Goal: Transaction & Acquisition: Book appointment/travel/reservation

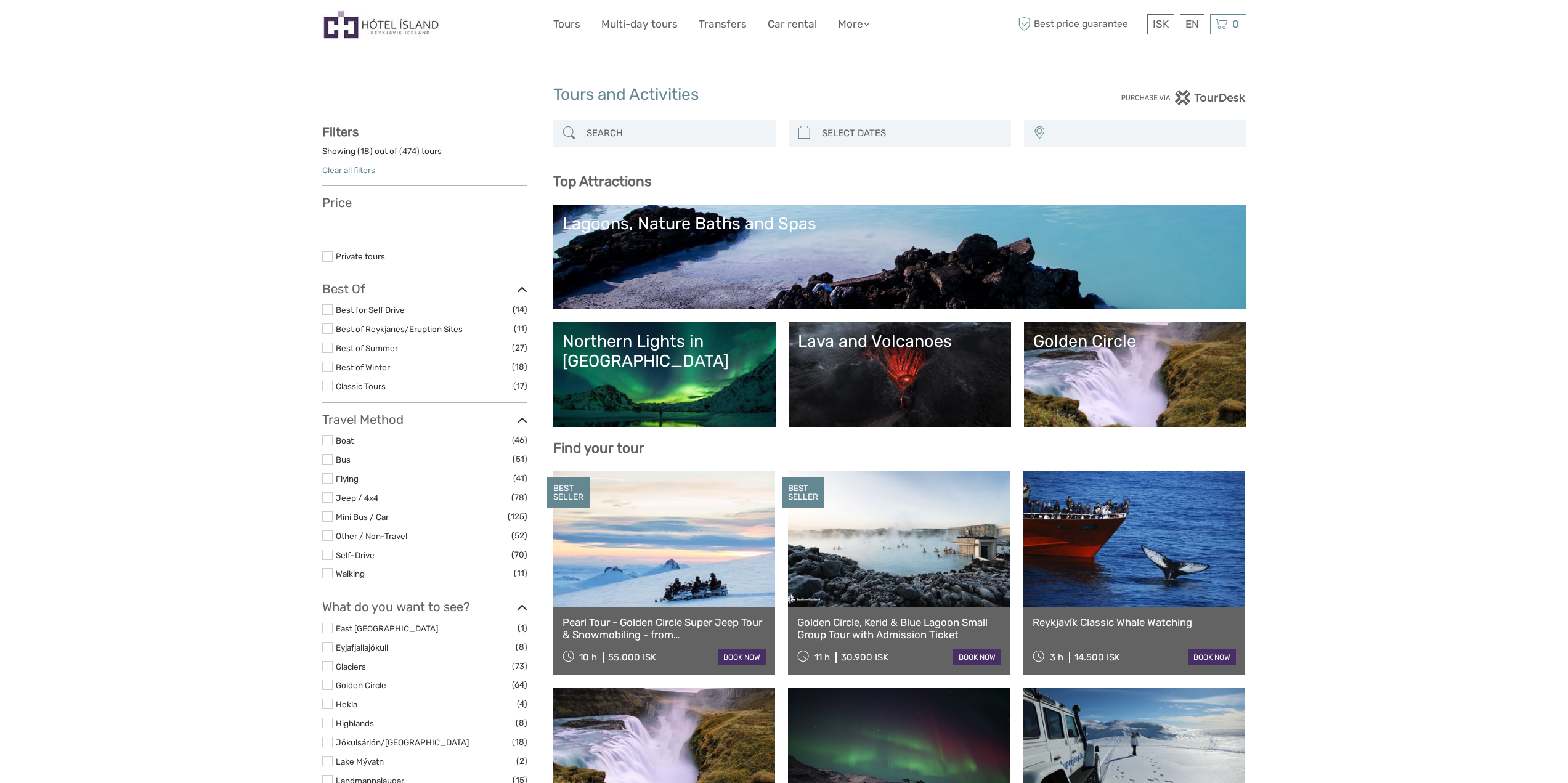
click at [712, 381] on link "Northern Lights in [GEOGRAPHIC_DATA]" at bounding box center [664, 375] width 204 height 86
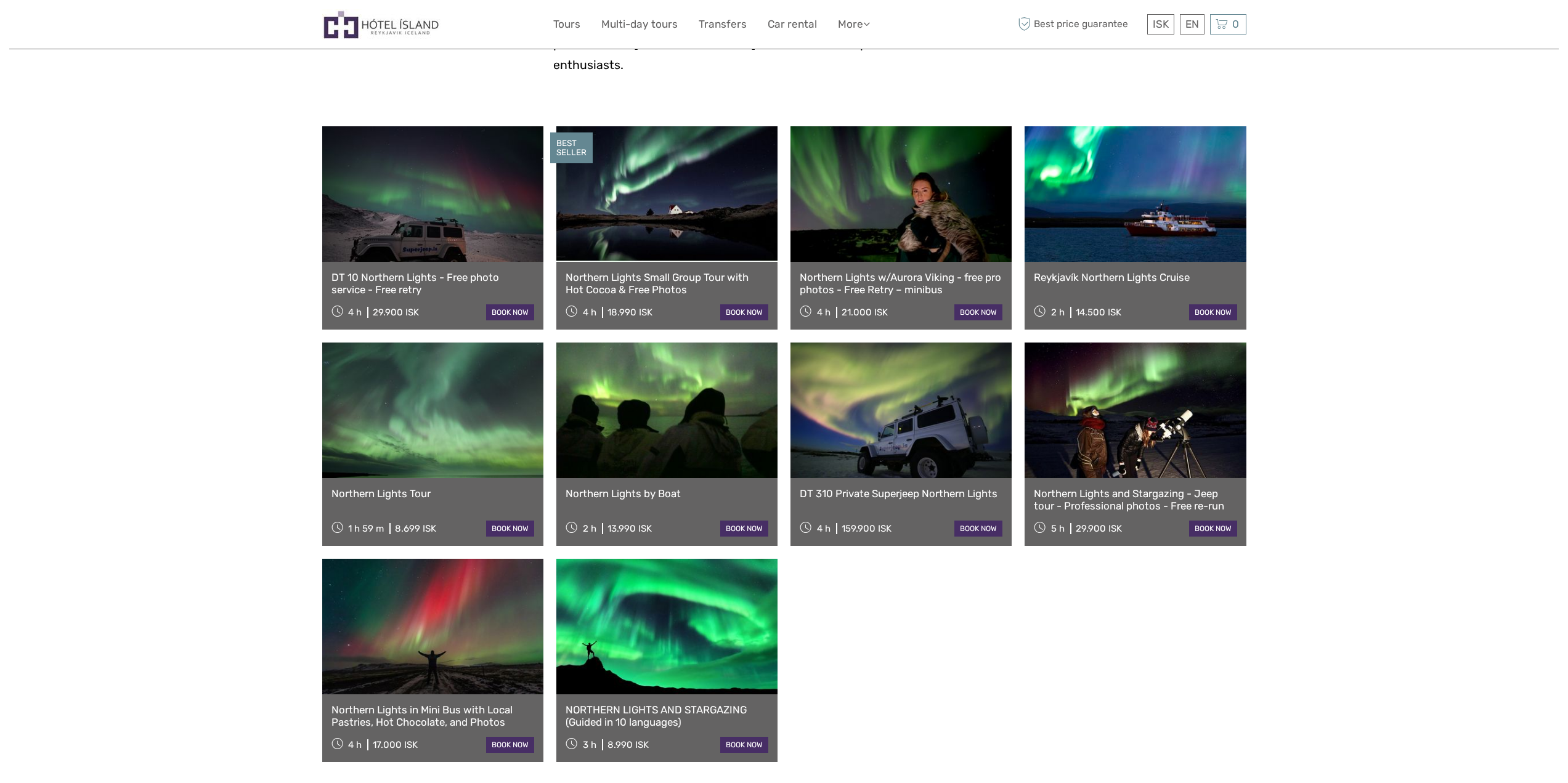
scroll to position [431, 0]
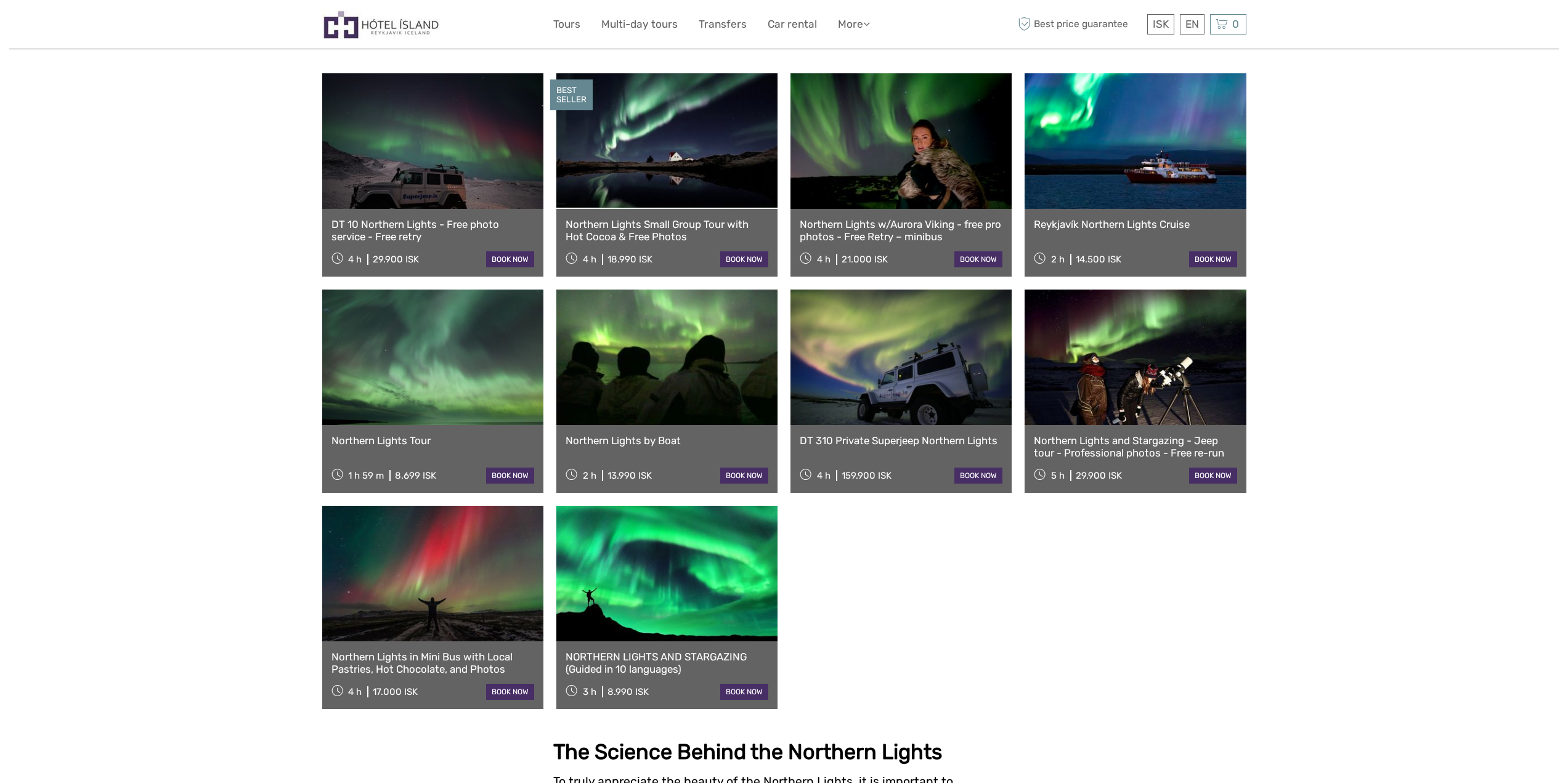
click at [446, 651] on link "Northern Lights in Mini Bus with Local Pastries, Hot Chocolate, and Photos" at bounding box center [433, 663] width 203 height 25
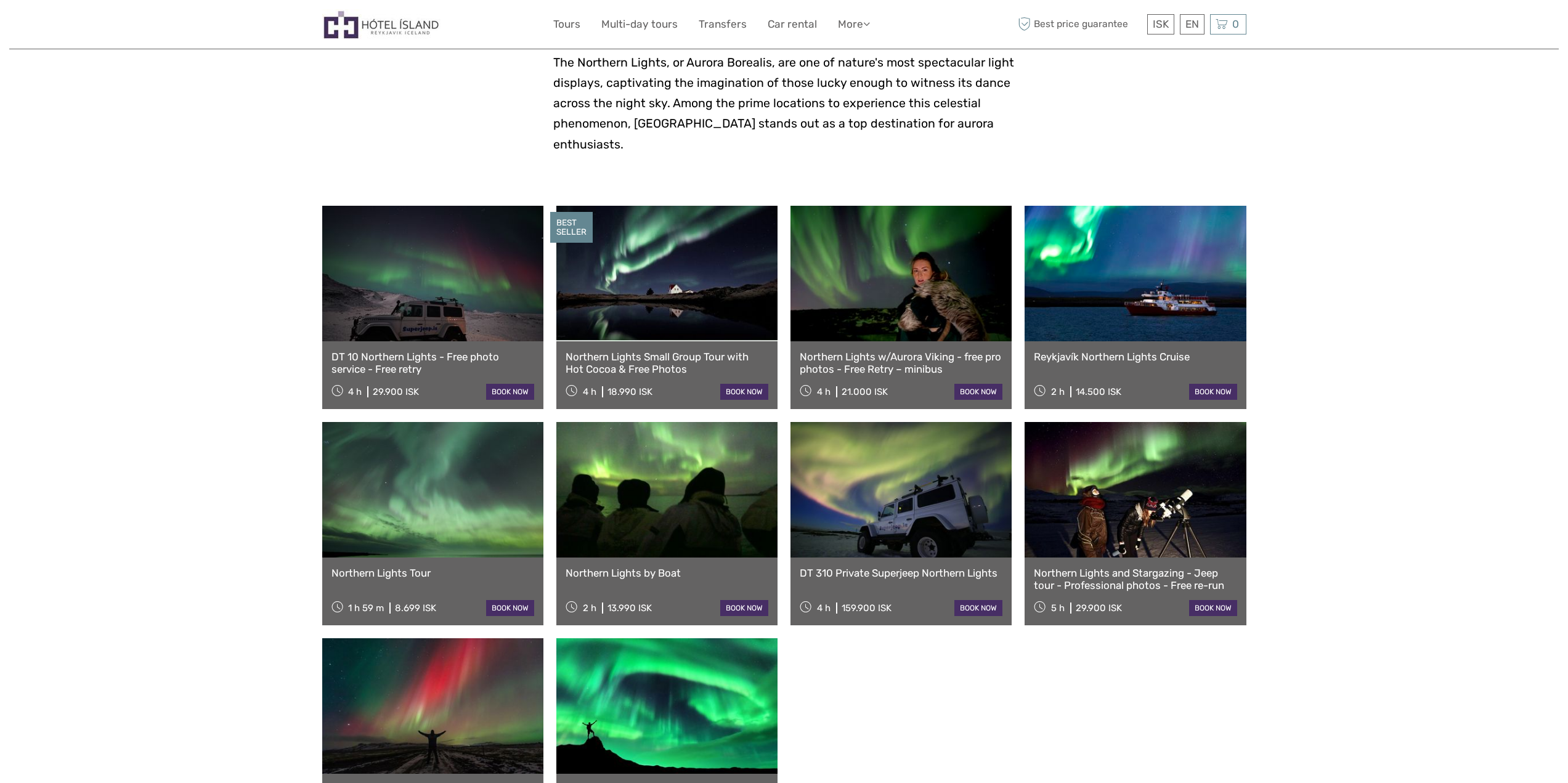
scroll to position [247, 0]
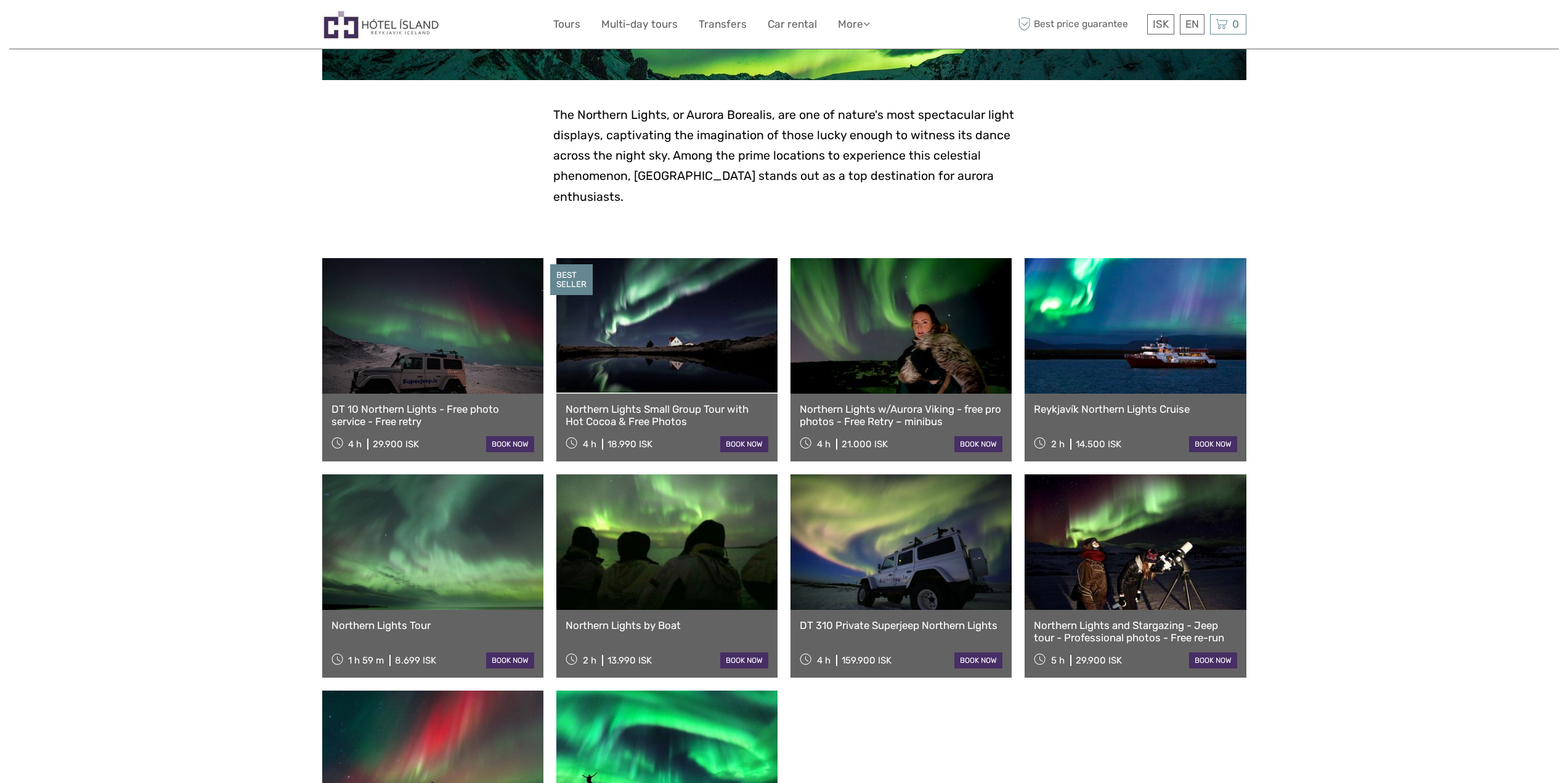
click at [694, 403] on link "Northern Lights Small Group Tour with Hot Cocoa & Free Photos" at bounding box center [667, 416] width 203 height 25
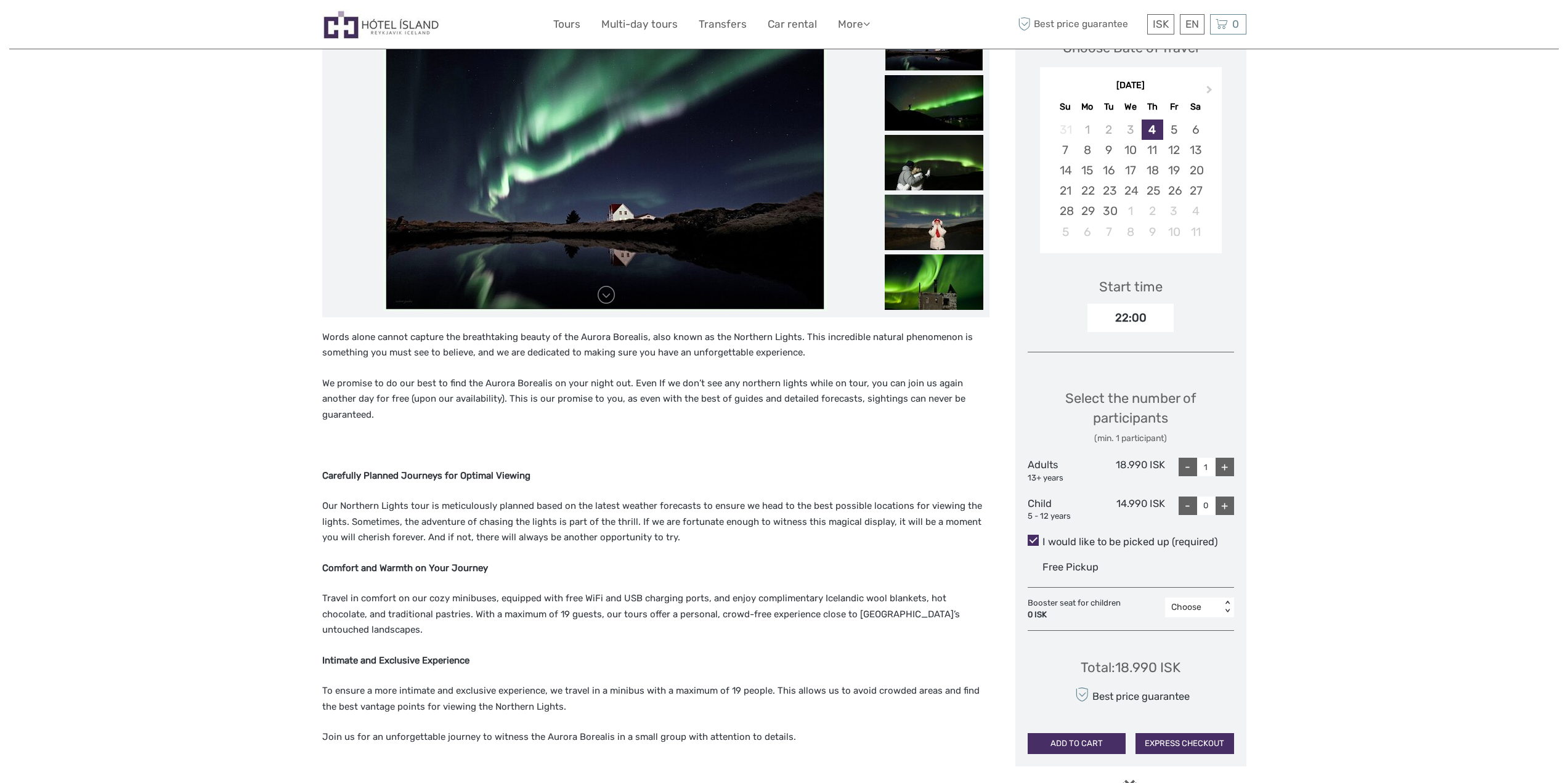
scroll to position [123, 0]
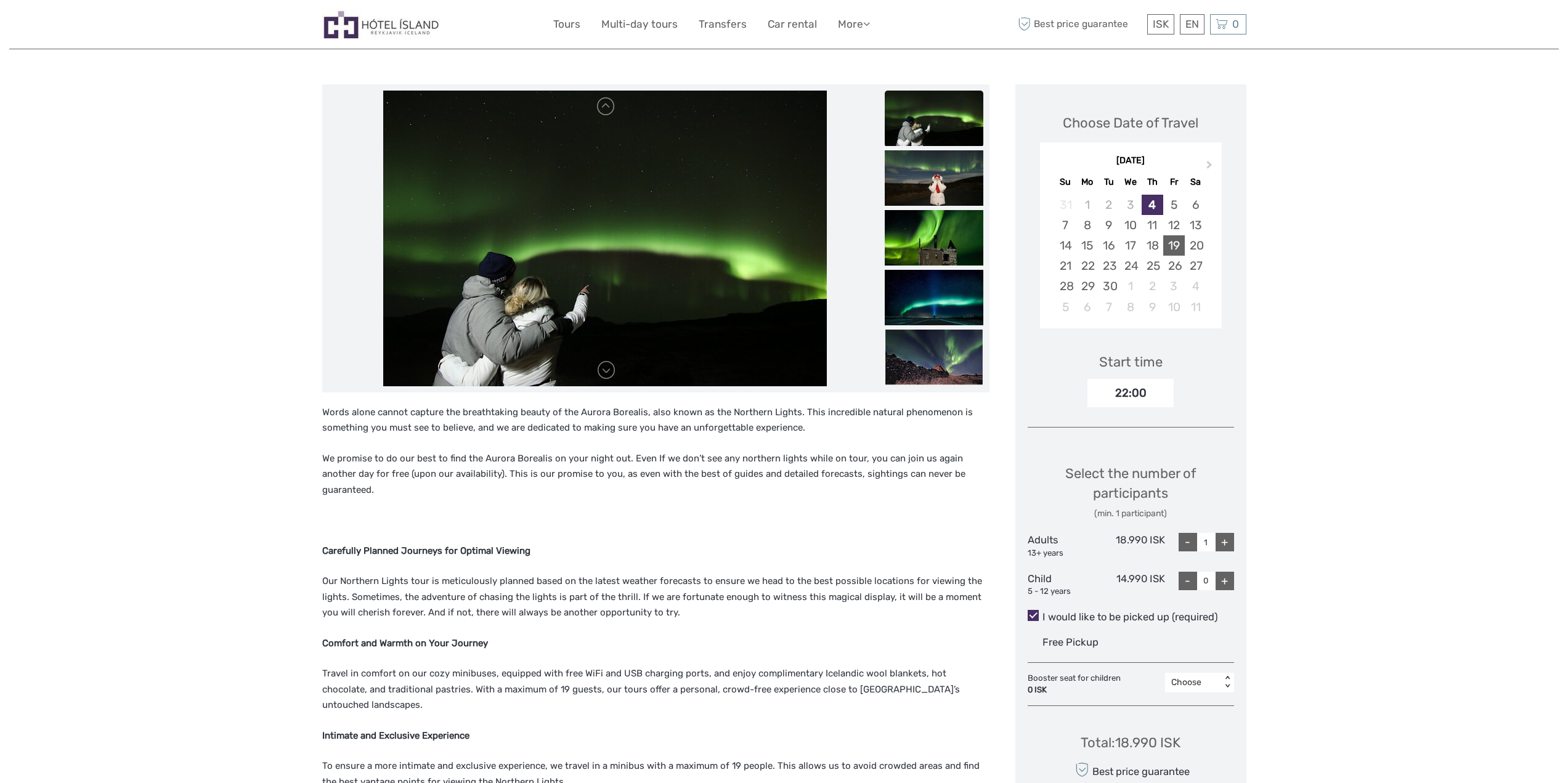
click at [1177, 243] on div "19" at bounding box center [1174, 246] width 22 height 20
click at [1195, 243] on div "20" at bounding box center [1195, 246] width 22 height 20
click at [1174, 248] on div "19" at bounding box center [1174, 246] width 22 height 20
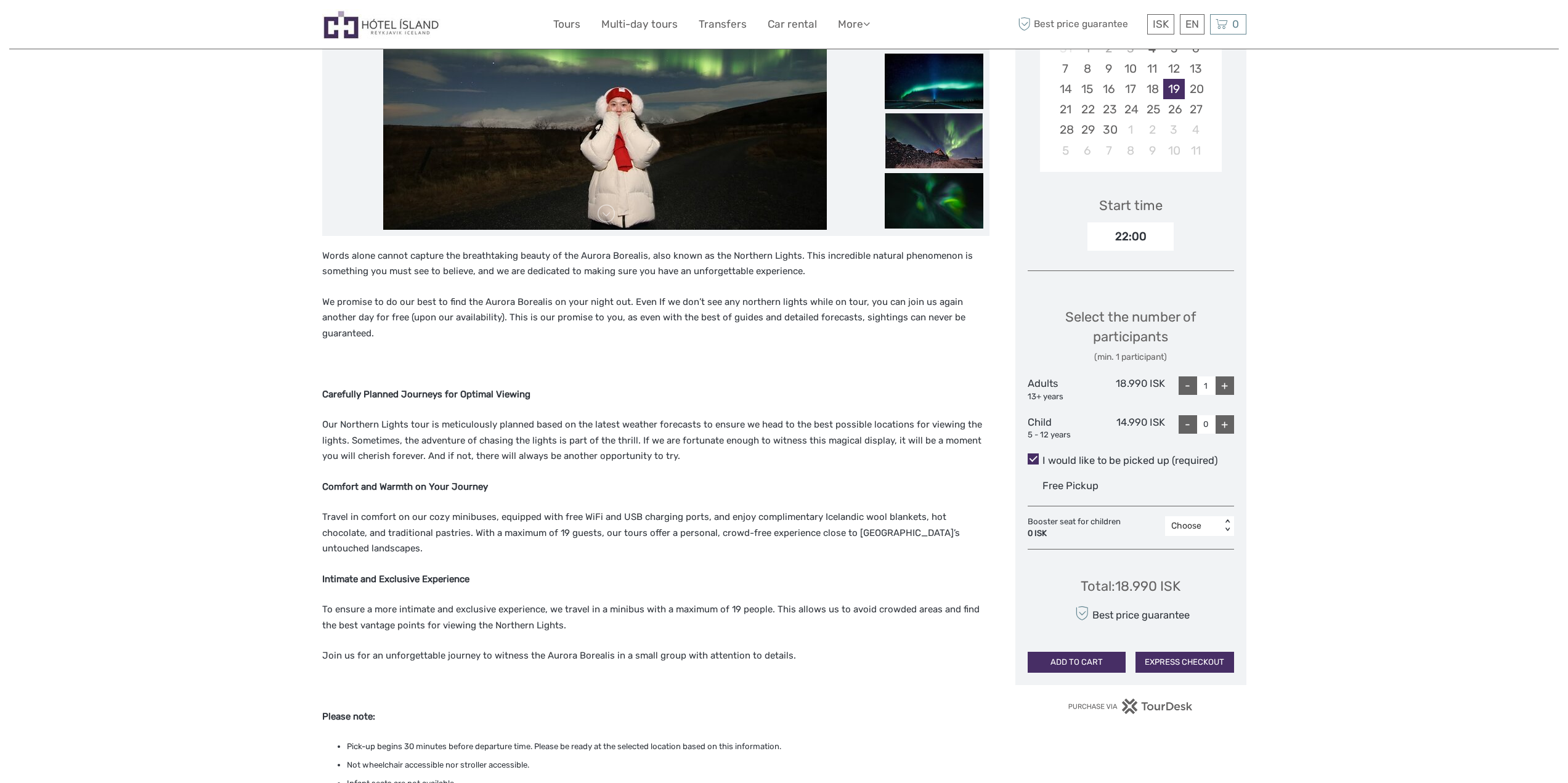
scroll to position [370, 0]
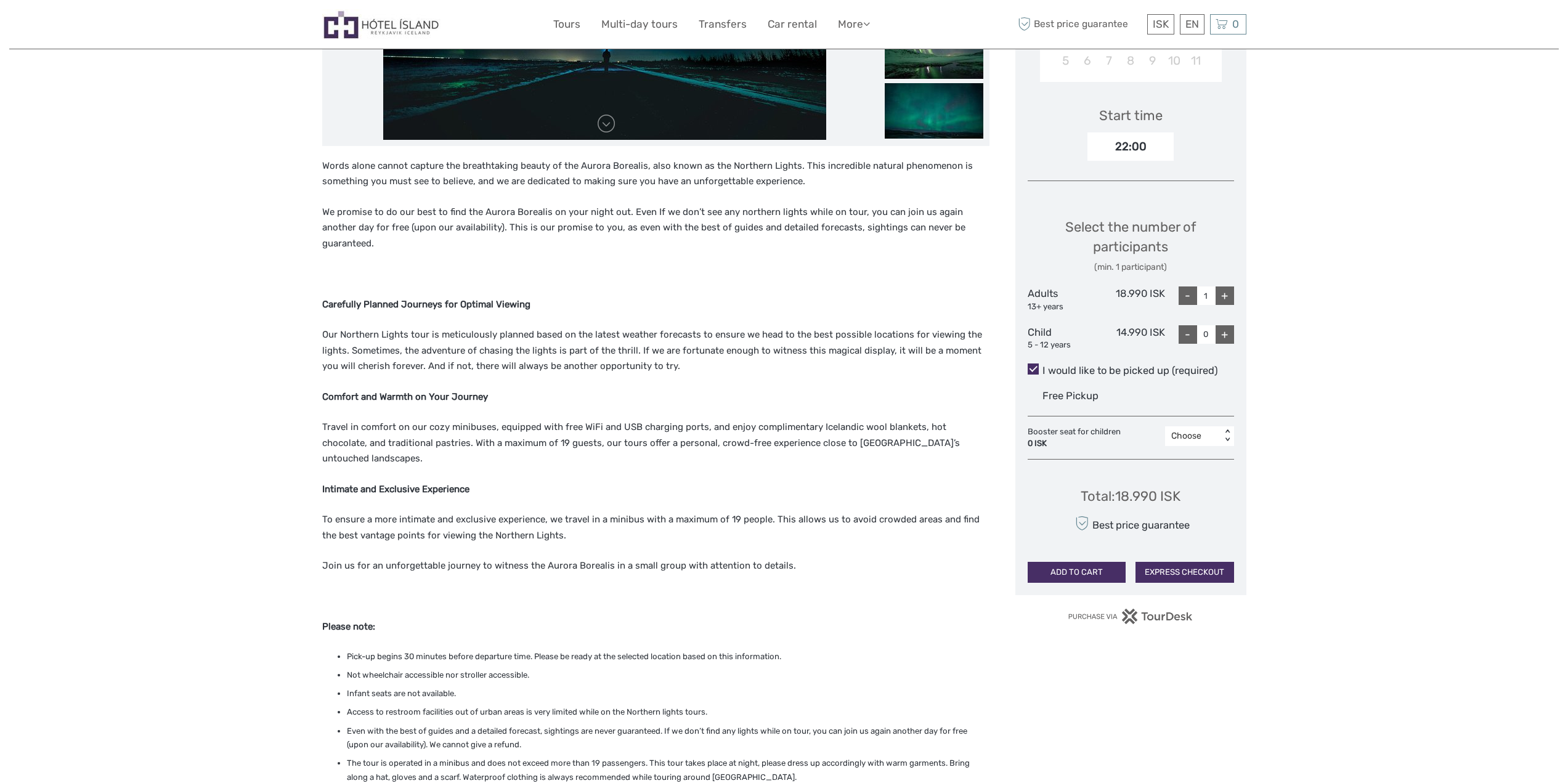
click at [1227, 296] on div "+" at bounding box center [1225, 296] width 19 height 19
type input "2"
